Goal: Task Accomplishment & Management: Manage account settings

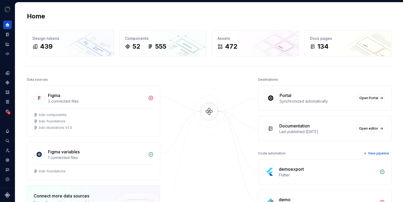
scroll to position [0, 0]
click at [7, 160] on icon "Settings" at bounding box center [7, 159] width 5 height 5
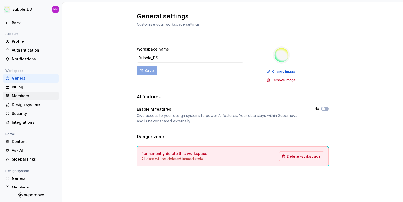
click at [27, 94] on div "Members" at bounding box center [34, 95] width 45 height 5
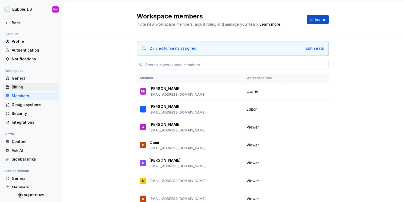
click at [18, 86] on div "Billing" at bounding box center [34, 86] width 45 height 5
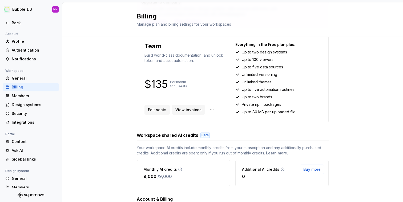
scroll to position [51, 0]
click at [193, 109] on span "View invoices" at bounding box center [189, 110] width 26 height 5
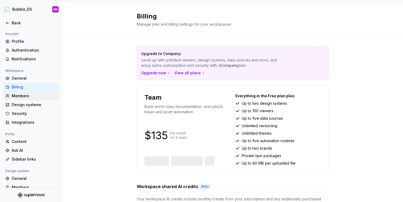
click at [23, 96] on div "Members" at bounding box center [34, 95] width 45 height 5
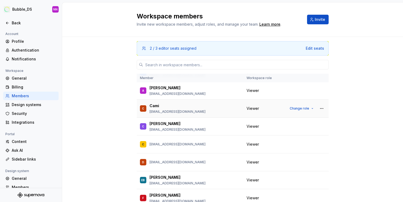
scroll to position [39, 0]
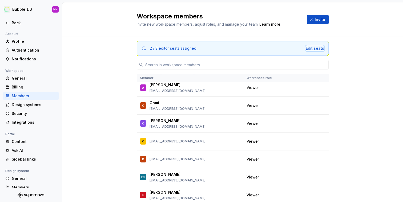
click at [314, 48] on div "Edit seats" at bounding box center [315, 48] width 18 height 5
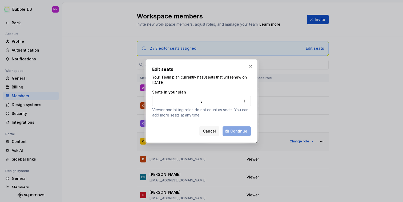
drag, startPoint x: 212, startPoint y: 132, endPoint x: 259, endPoint y: 138, distance: 48.0
click at [212, 132] on span "Cancel" at bounding box center [209, 130] width 13 height 5
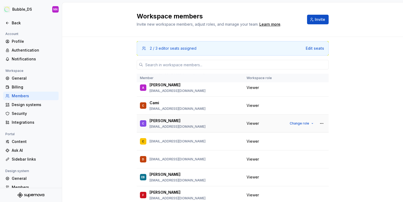
scroll to position [0, 0]
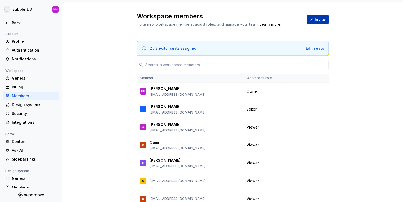
click at [316, 18] on span "Invite" at bounding box center [320, 19] width 10 height 5
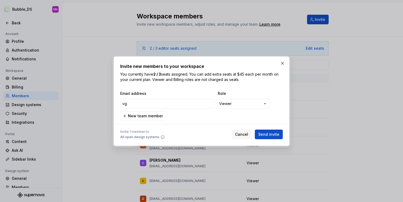
type input "v"
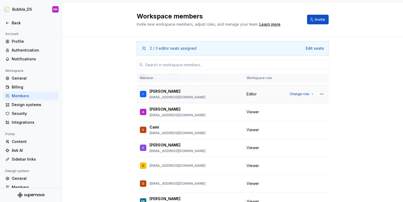
scroll to position [23, 0]
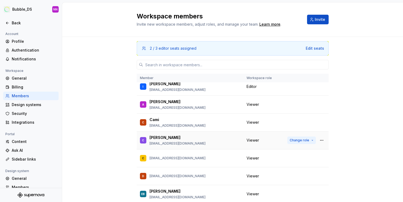
click at [310, 141] on button "Change role" at bounding box center [302, 139] width 29 height 7
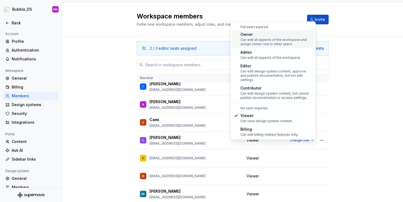
click at [250, 36] on div "Owner" at bounding box center [277, 34] width 72 height 5
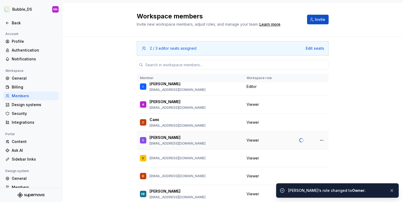
scroll to position [0, 0]
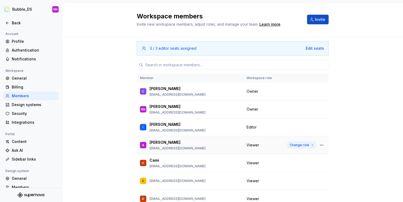
click at [311, 145] on button "Change role" at bounding box center [302, 144] width 29 height 7
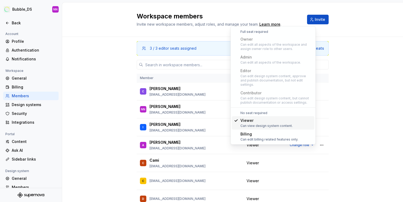
click at [118, 83] on div "3 / 3 editor seats assigned Edit seats Member Workspace role C César cgutierrez…" at bounding box center [232, 136] width 341 height 199
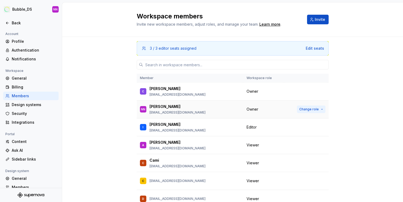
click at [315, 108] on span "Change role" at bounding box center [309, 109] width 19 height 4
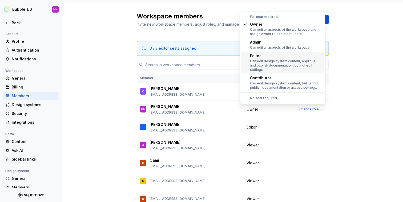
click at [259, 64] on div "Can edit design system content, approve and publish documentation, but not edit…" at bounding box center [286, 65] width 72 height 13
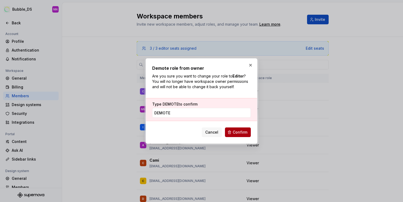
type input "DEMOTE"
click at [236, 131] on span "Confirm" at bounding box center [240, 131] width 15 height 5
